Goal: Transaction & Acquisition: Download file/media

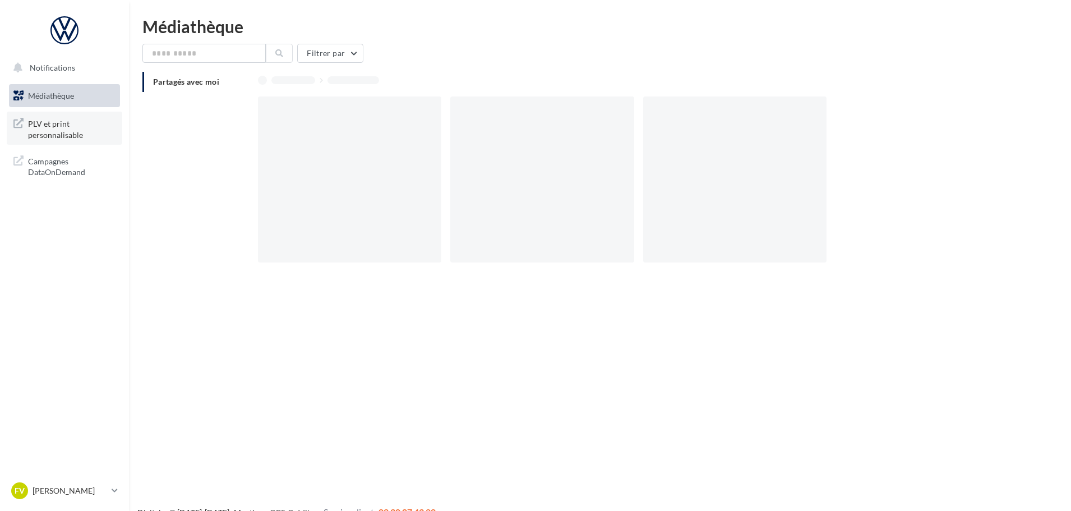
click at [36, 125] on span "PLV et print personnalisable" at bounding box center [71, 128] width 87 height 24
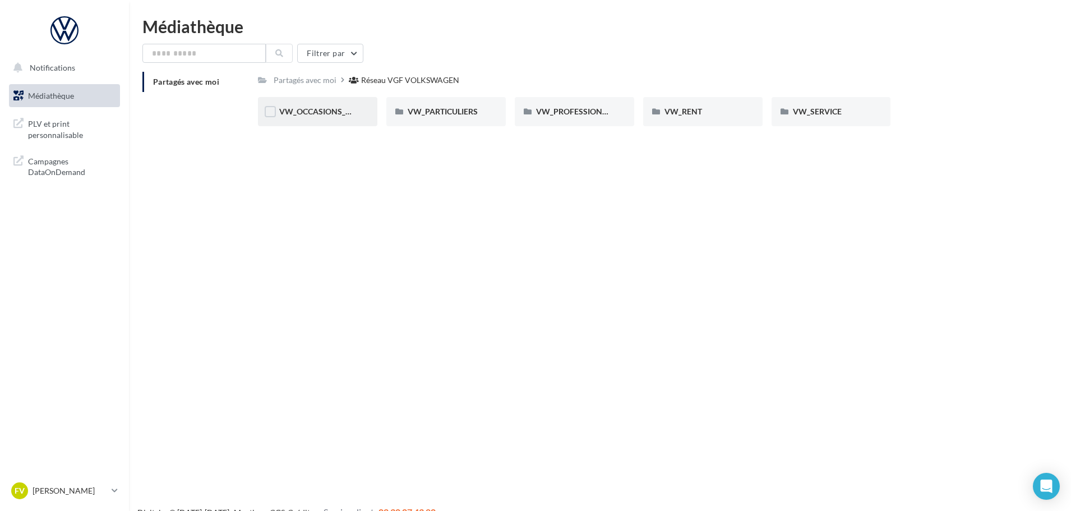
click at [316, 119] on div "VW_OCCASIONS_GARANTIES" at bounding box center [317, 111] width 119 height 29
click at [326, 106] on div "DOCS COMMERCIAUX" at bounding box center [317, 111] width 77 height 11
click at [339, 119] on div "90 PTS DE CONTRÔLE" at bounding box center [317, 111] width 119 height 29
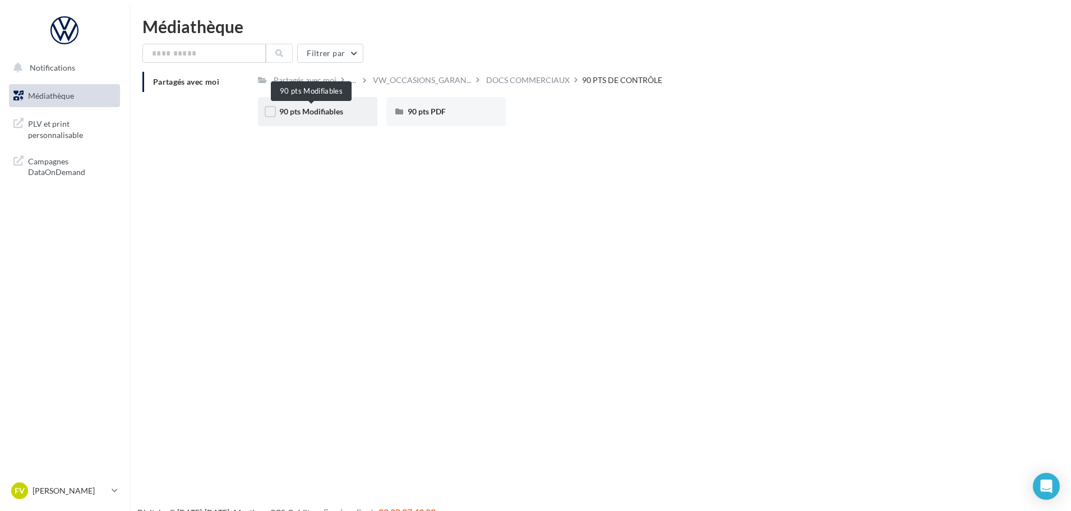
click at [334, 109] on span "90 pts Modifiables" at bounding box center [311, 112] width 64 height 10
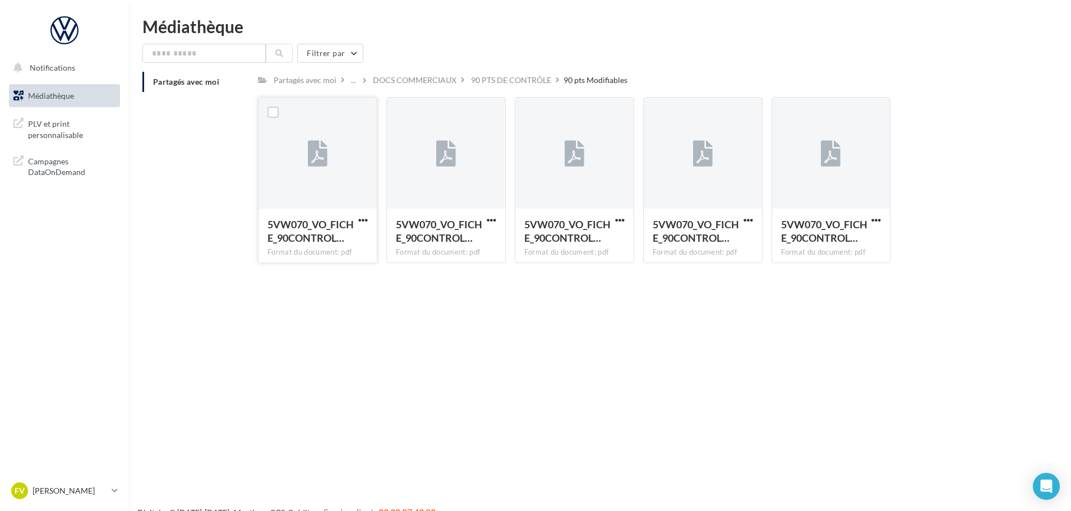
click at [335, 176] on div at bounding box center [318, 154] width 118 height 112
click at [272, 112] on label at bounding box center [272, 112] width 11 height 11
click at [327, 164] on icon at bounding box center [318, 154] width 20 height 26
click at [445, 169] on div at bounding box center [446, 154] width 20 height 37
click at [628, 170] on div at bounding box center [574, 154] width 118 height 112
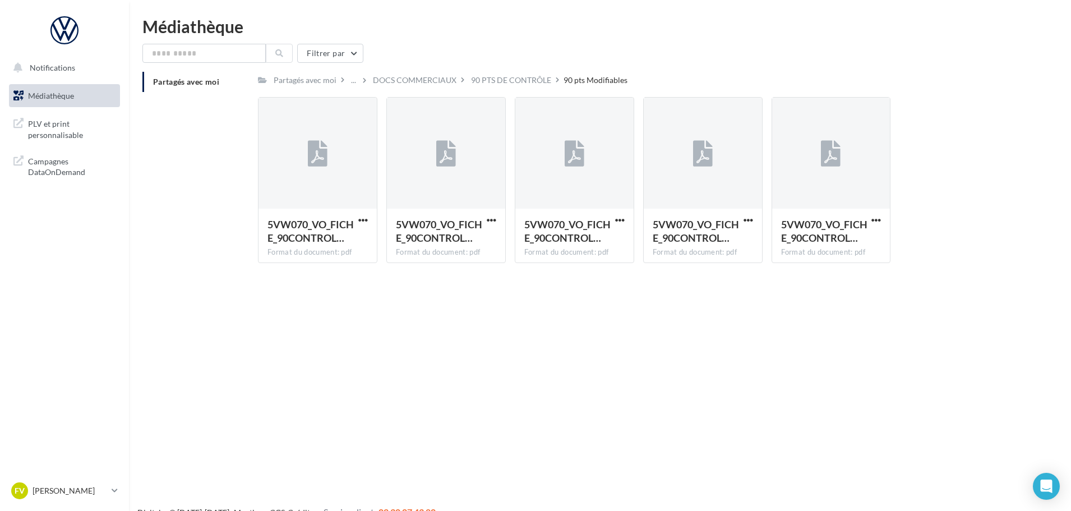
click at [509, 73] on div "90 PTS DE CONTRÔLE" at bounding box center [511, 80] width 85 height 16
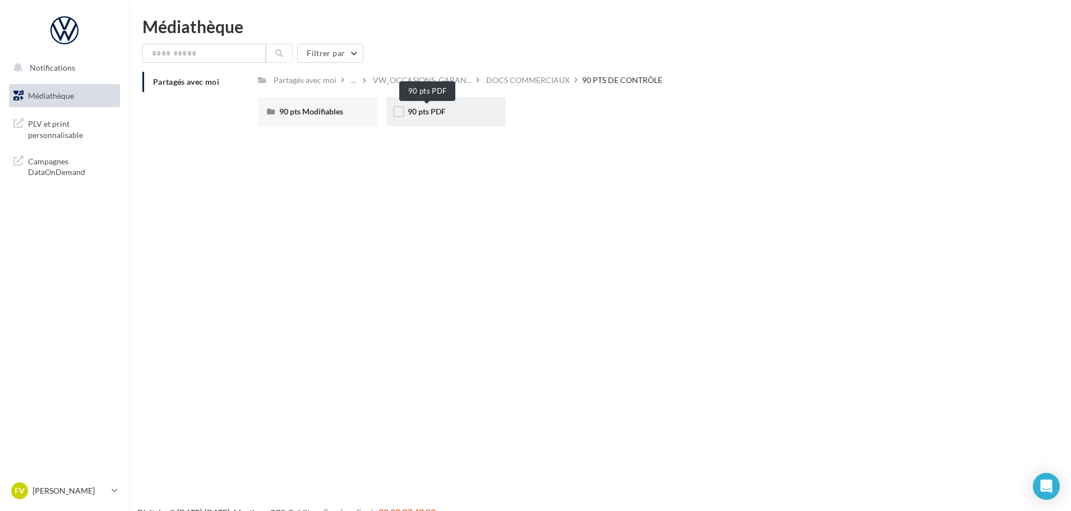
click at [429, 111] on span "90 pts PDF" at bounding box center [427, 112] width 38 height 10
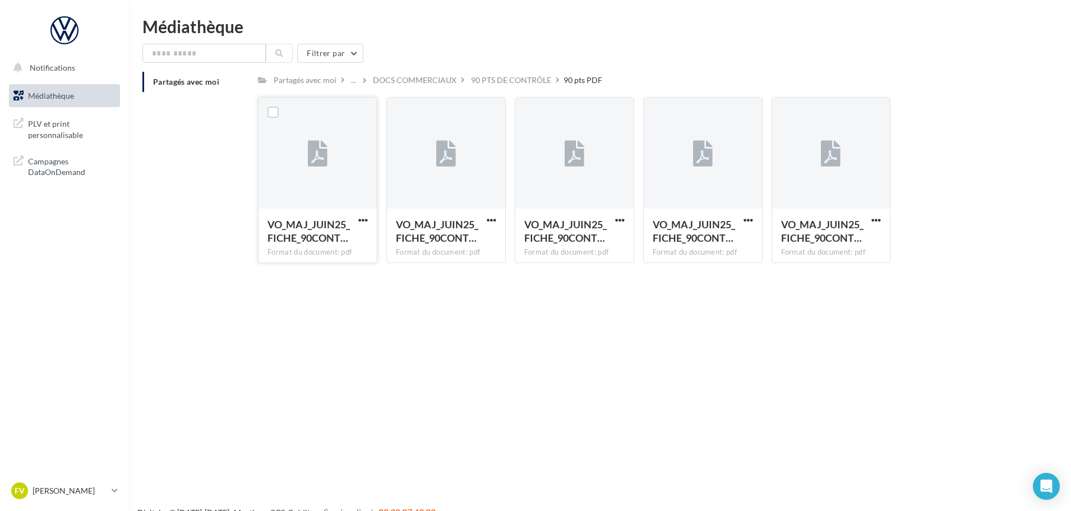
click at [343, 180] on div at bounding box center [318, 154] width 118 height 112
drag, startPoint x: 343, startPoint y: 180, endPoint x: 331, endPoint y: 242, distance: 62.7
click at [342, 180] on div at bounding box center [318, 154] width 118 height 112
click at [364, 222] on span "button" at bounding box center [363, 220] width 10 height 10
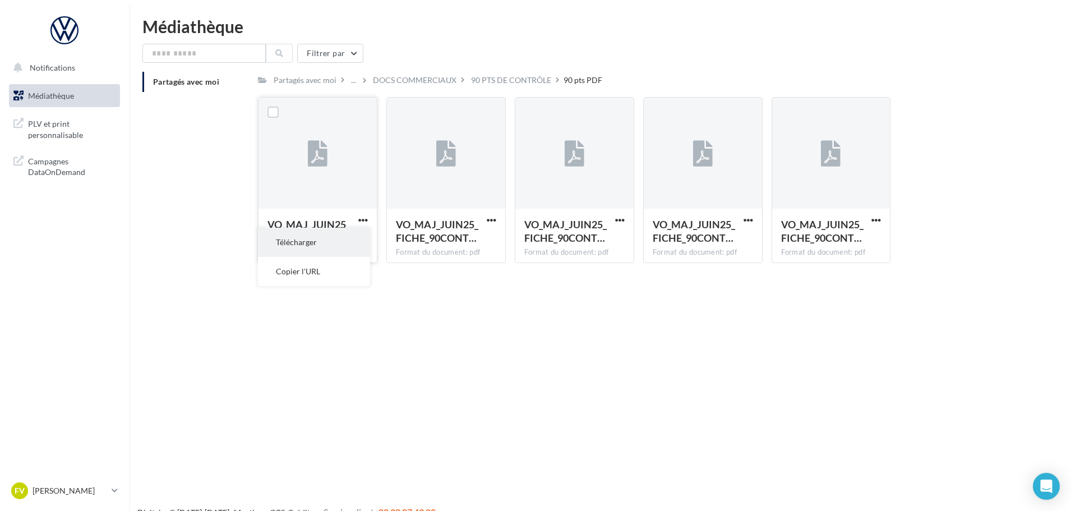
click at [326, 248] on button "Télécharger" at bounding box center [314, 242] width 112 height 29
click at [624, 221] on span "button" at bounding box center [620, 220] width 10 height 10
click at [579, 241] on button "Télécharger" at bounding box center [571, 242] width 112 height 29
click at [749, 217] on span "button" at bounding box center [749, 220] width 10 height 10
click at [699, 243] on button "Télécharger" at bounding box center [699, 242] width 112 height 29
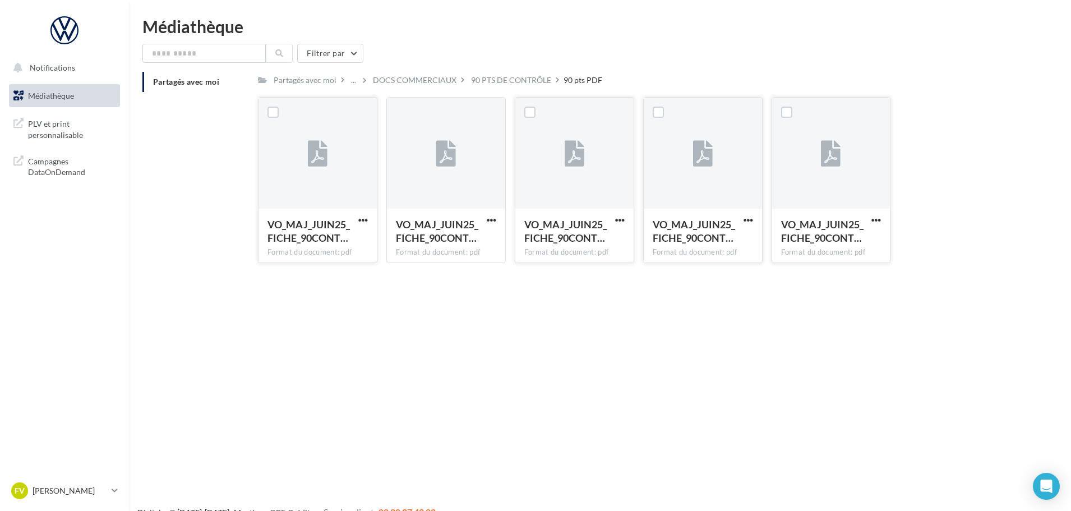
click at [882, 222] on button "button" at bounding box center [876, 220] width 14 height 11
click at [845, 237] on button "Télécharger" at bounding box center [827, 242] width 112 height 29
click at [362, 216] on span "button" at bounding box center [363, 220] width 10 height 10
click at [336, 242] on button "Télécharger" at bounding box center [314, 242] width 112 height 29
click at [83, 486] on p "[PERSON_NAME]" at bounding box center [70, 490] width 75 height 11
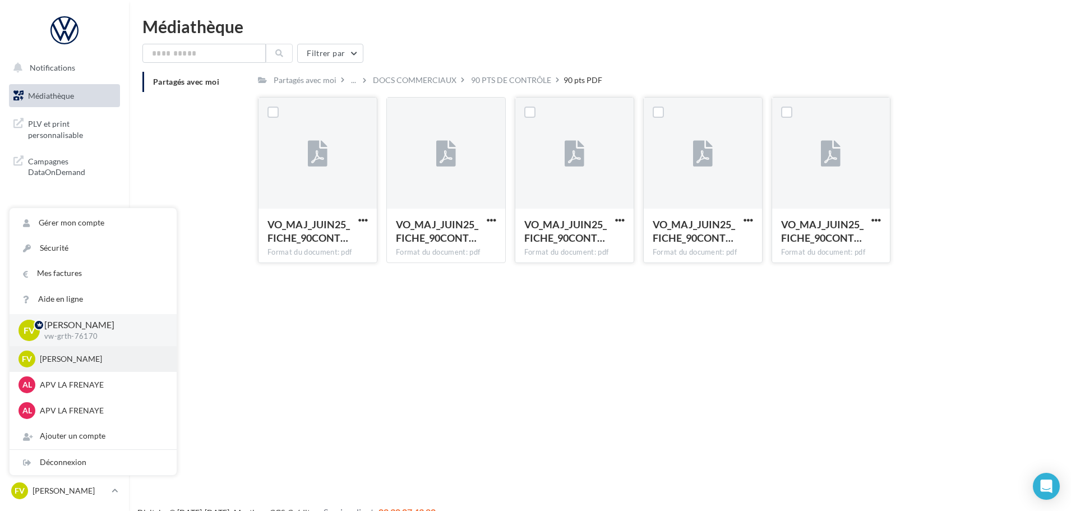
click at [77, 367] on div "[PERSON_NAME] apvaudi-grth-76170" at bounding box center [93, 358] width 149 height 17
